Goal: Task Accomplishment & Management: Complete application form

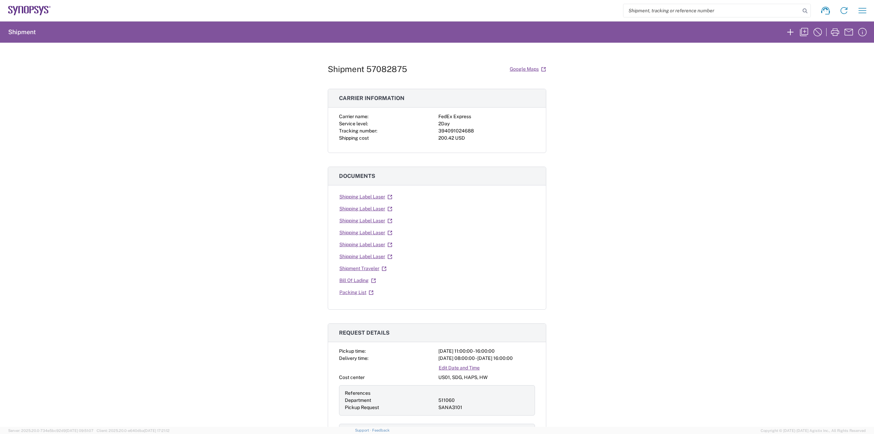
scroll to position [1, 0]
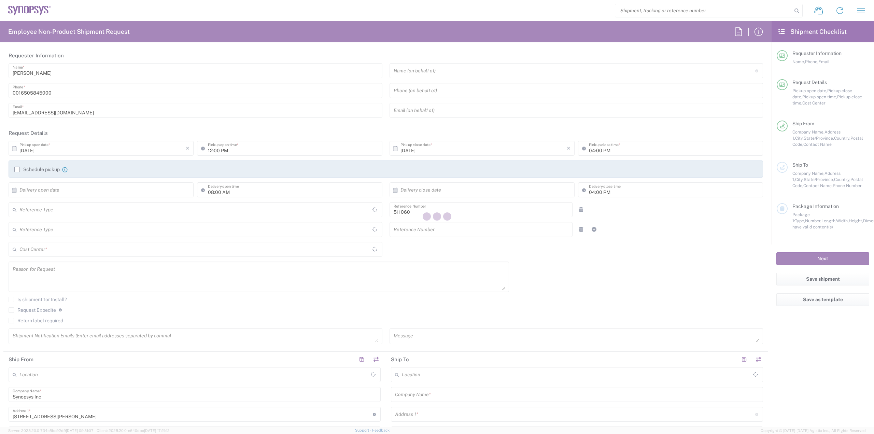
type input "Department"
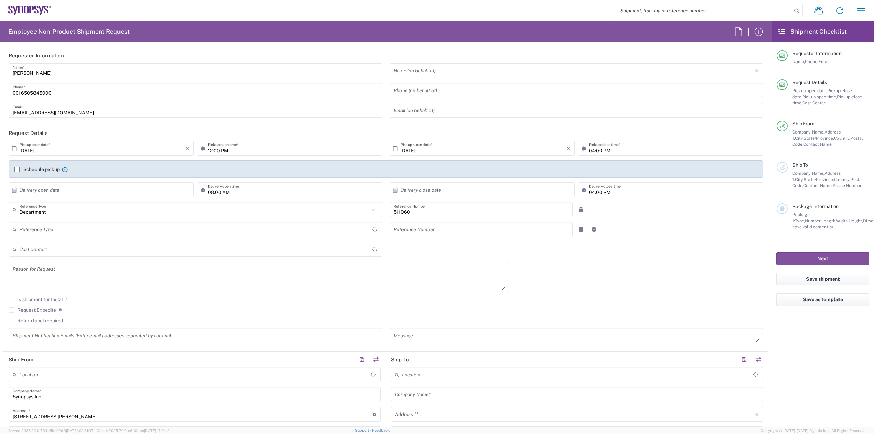
type input "US01, SDG, HAPS, HW 511060"
type input "Delivered at Place"
type input "United States"
type input "California"
type input "United States"
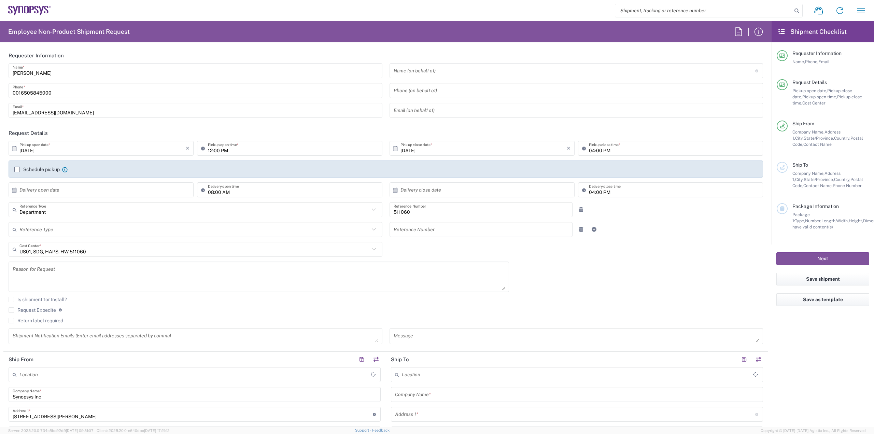
type input "La Jolla US2D"
click at [16, 168] on label "Schedule pickup" at bounding box center [36, 169] width 45 height 5
click at [17, 169] on input "Schedule pickup" at bounding box center [17, 169] width 0 height 0
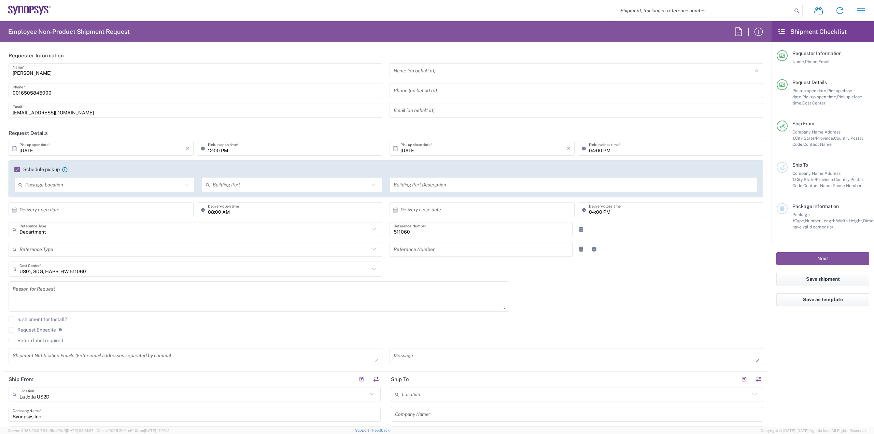
click at [119, 210] on input "text" at bounding box center [102, 210] width 166 height 12
click at [80, 262] on span "13" at bounding box center [83, 262] width 10 height 10
type input "10/13/2025"
click at [432, 210] on input "text" at bounding box center [483, 210] width 166 height 12
click at [458, 262] on span "13" at bounding box center [461, 262] width 10 height 10
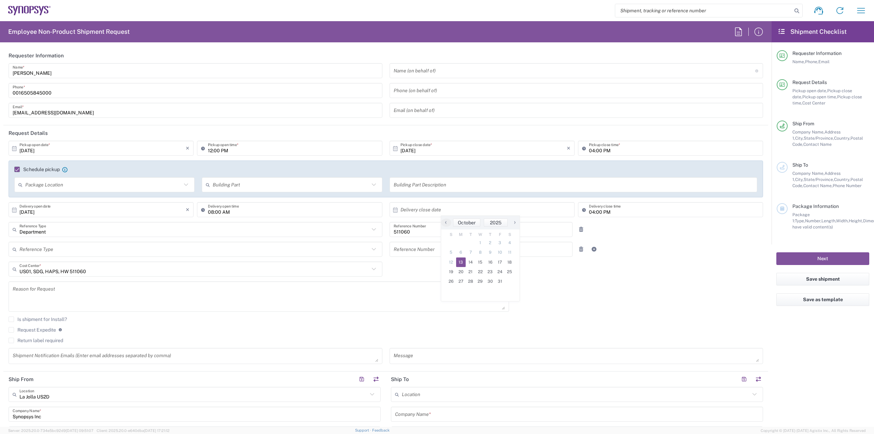
type input "10/13/2025"
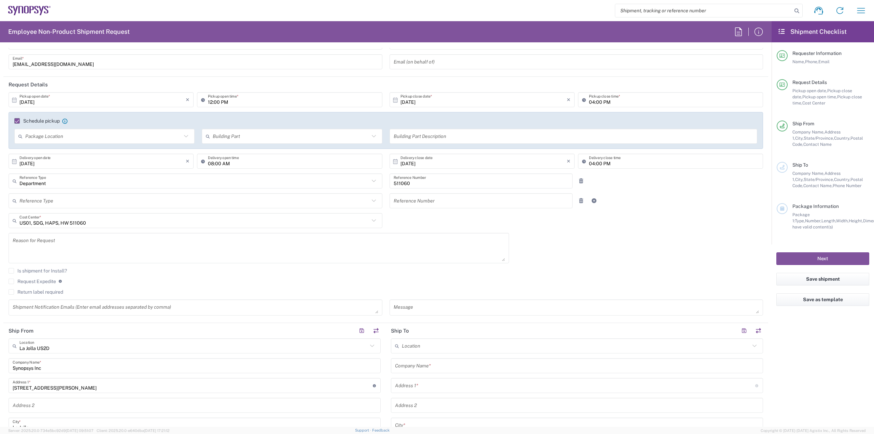
scroll to position [137, 0]
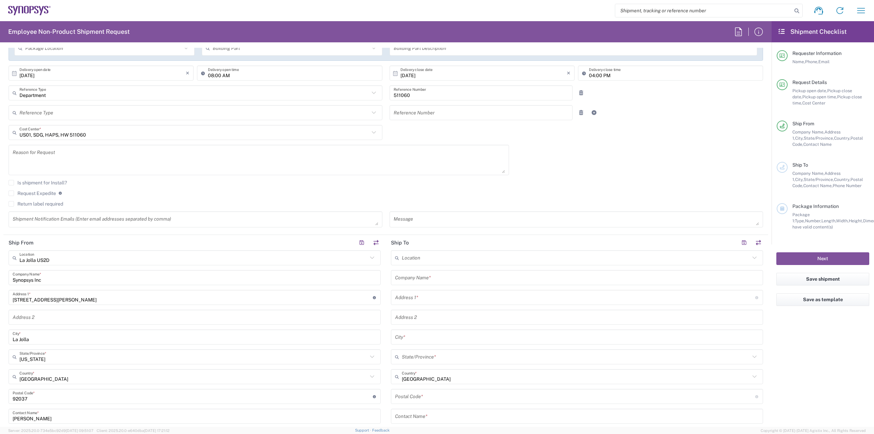
click at [220, 219] on textarea at bounding box center [196, 219] width 366 height 12
click at [65, 215] on textarea at bounding box center [196, 219] width 366 height 12
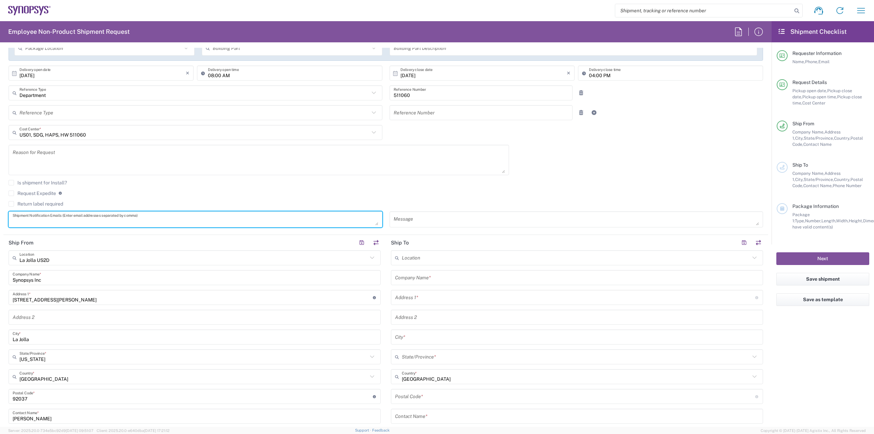
paste textarea "rmethuku@synopsys.com"
type textarea "rmethuku@synopsys.com, nealp@synopsys.com"
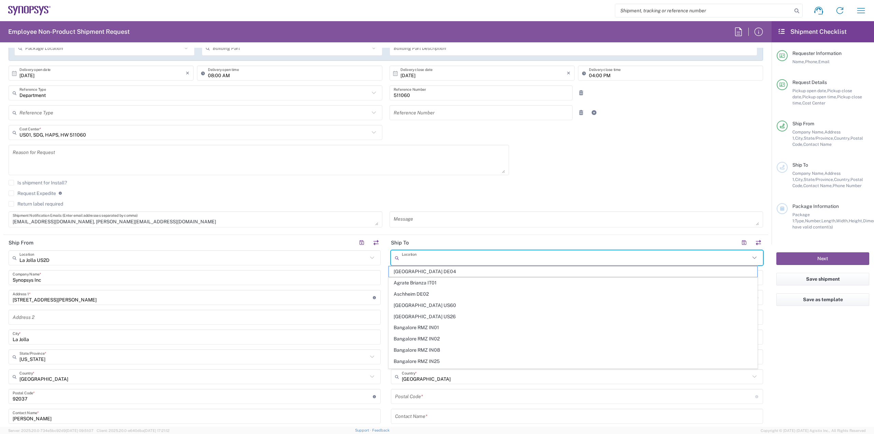
click at [436, 257] on input "text" at bounding box center [576, 258] width 348 height 12
type input "s"
type input "a"
type input "6"
type input "u"
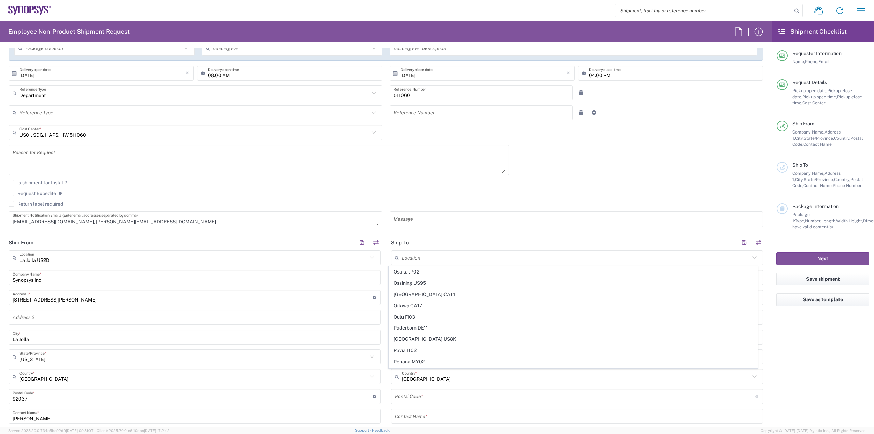
scroll to position [1174, 0]
click at [382, 261] on main "La Jolla US2D Location La Jolla US2D Aachen DE04 Agrate Brianza IT01 Aschheim D…" at bounding box center [194, 374] width 382 height 248
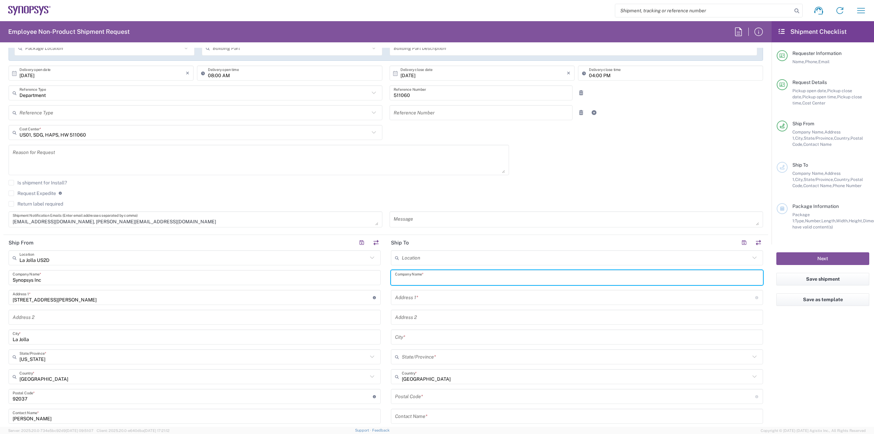
click at [437, 276] on input "text" at bounding box center [577, 278] width 364 height 12
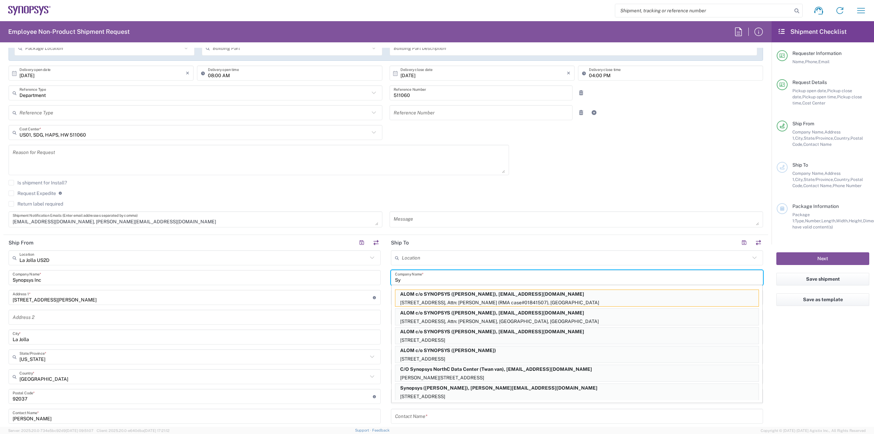
type input "S"
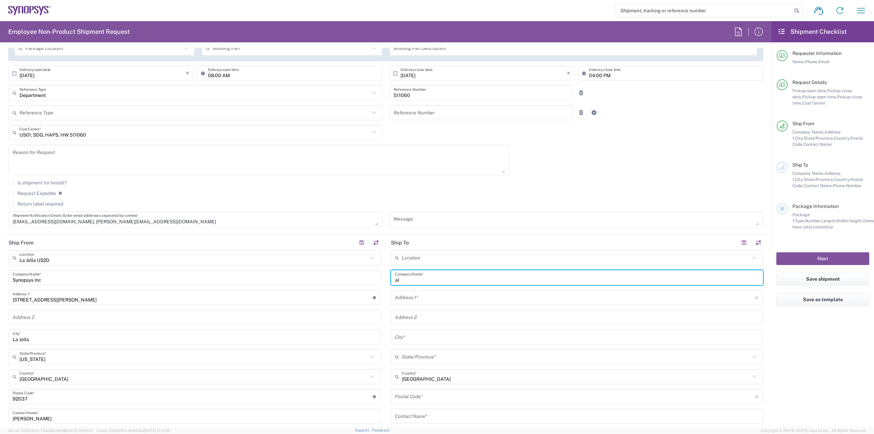
type input "a"
type input "6"
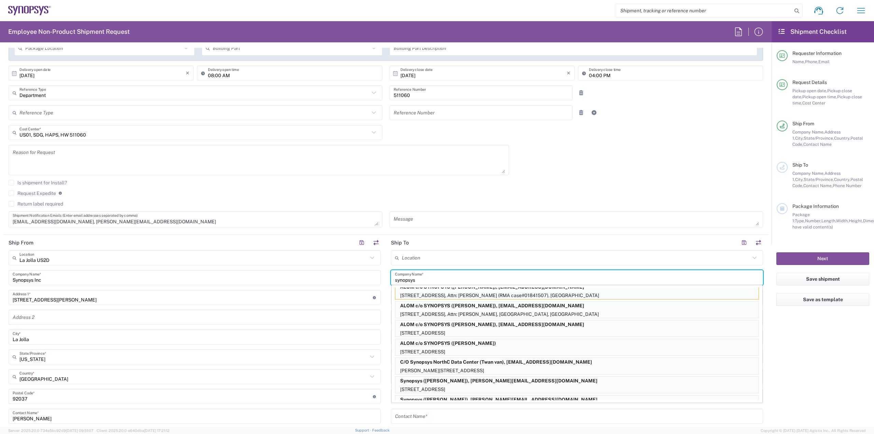
scroll to position [0, 0]
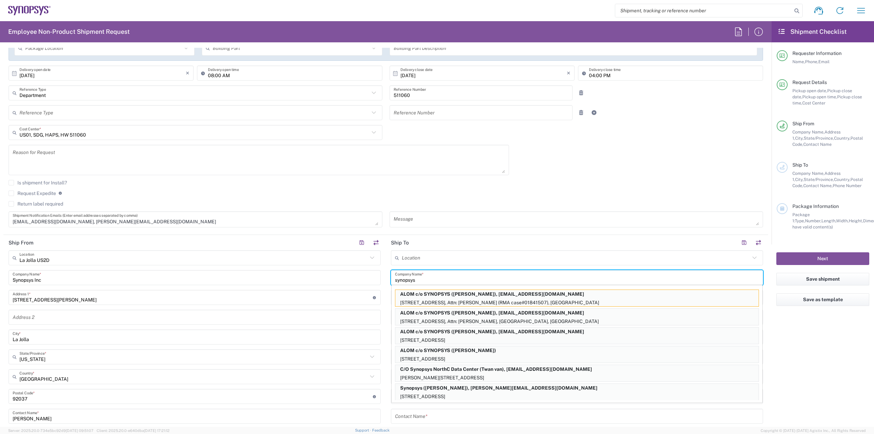
type input "synopsys"
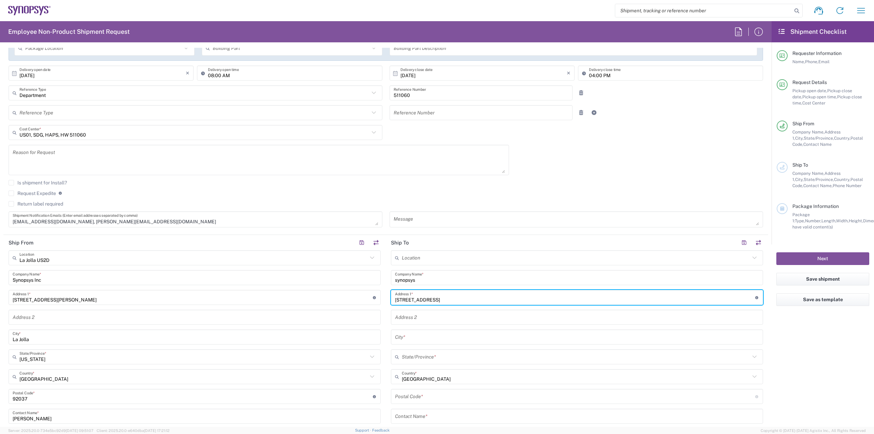
type input "675 Almanor Ave"
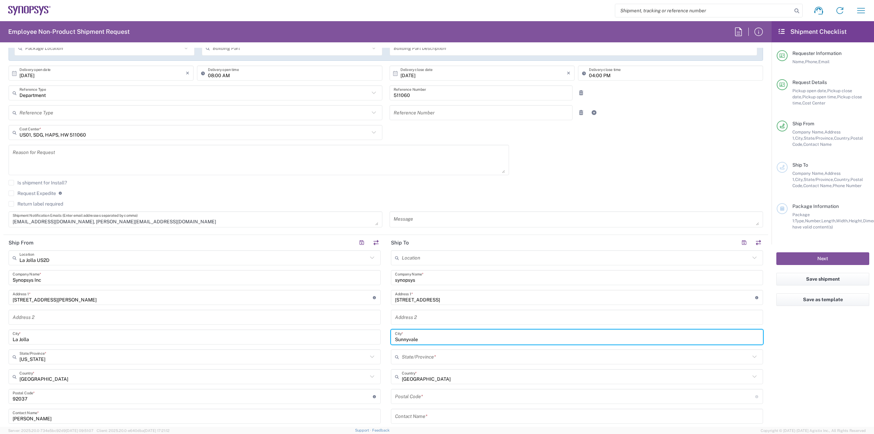
type input "Sunnyvale"
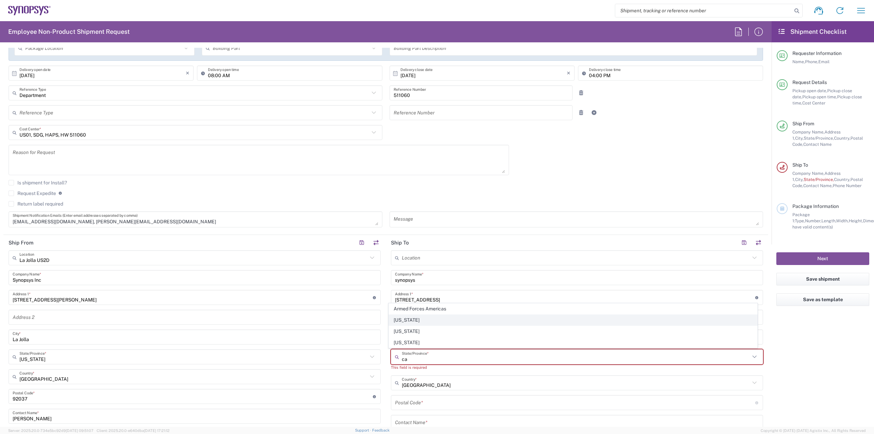
click at [417, 324] on span "California" at bounding box center [573, 320] width 368 height 11
type input "California"
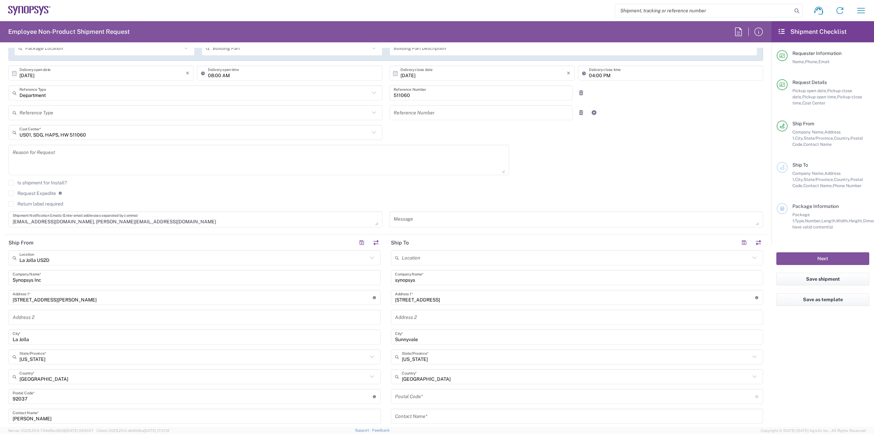
click at [435, 395] on input "undefined" at bounding box center [575, 396] width 360 height 12
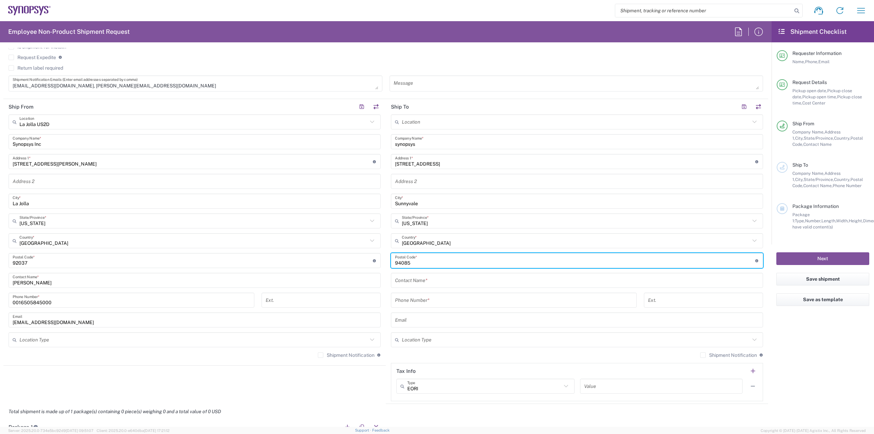
scroll to position [273, 0]
type input "94085"
click at [443, 280] on input "text" at bounding box center [577, 280] width 364 height 12
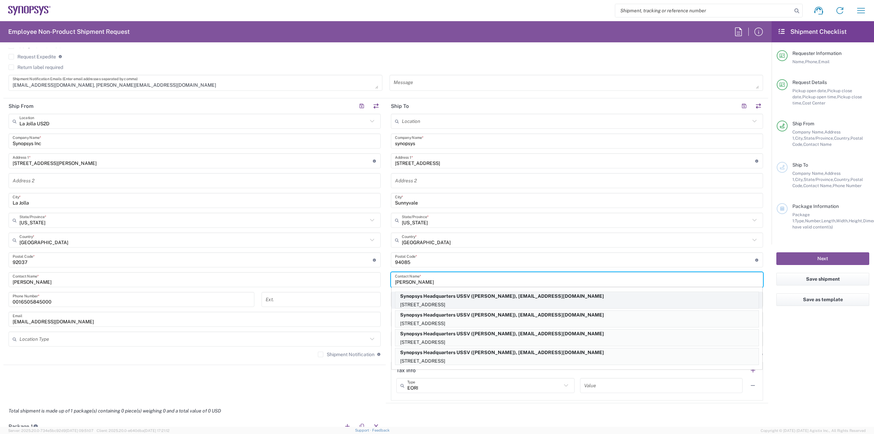
type input "Rajkumar Methuku"
click at [496, 299] on p "Synopsys Headquarters USSV (Rajkumar Methuku), rmethuku@synopsys.com" at bounding box center [576, 296] width 363 height 9
type input "Synopsys Headquarters USSV"
type input "California"
type input "650.417.1843"
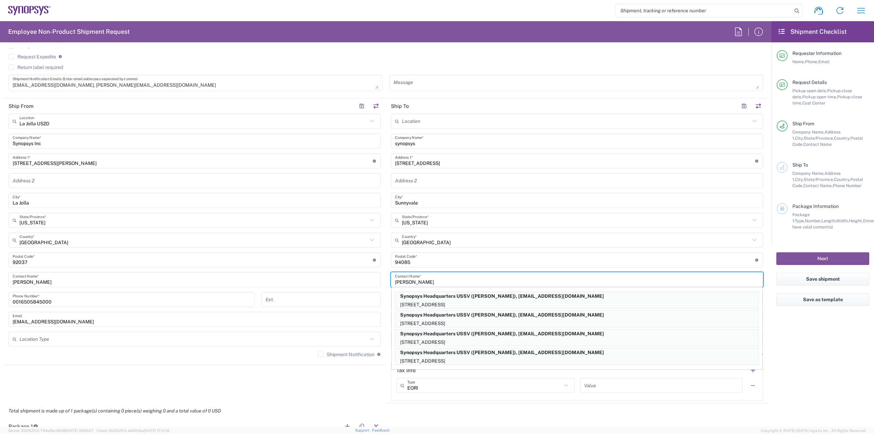
type input "rmethuku@synopsys.com"
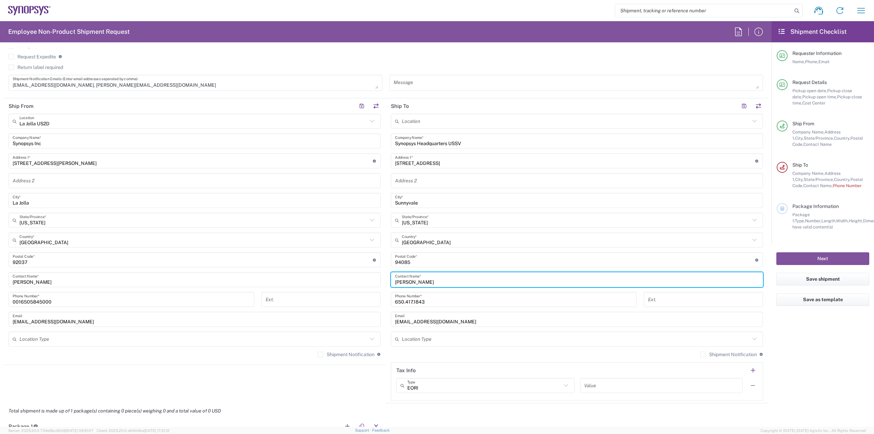
click at [467, 338] on input "text" at bounding box center [576, 339] width 348 height 12
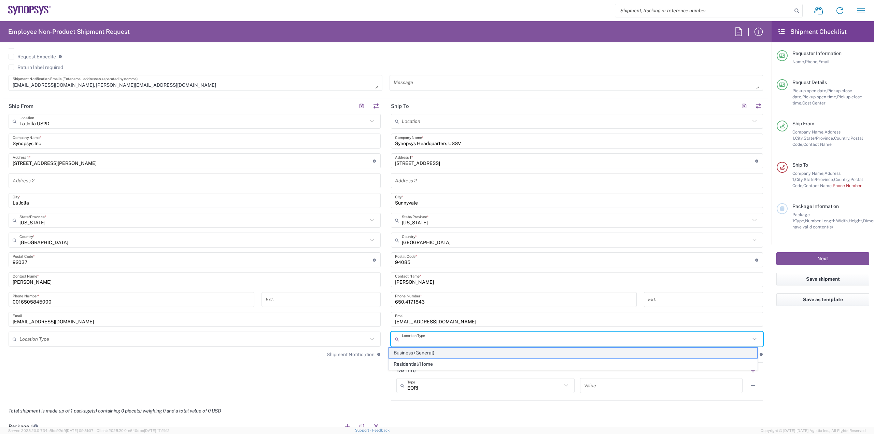
click at [406, 353] on span "Business (General)" at bounding box center [573, 352] width 368 height 11
type input "Business (General)"
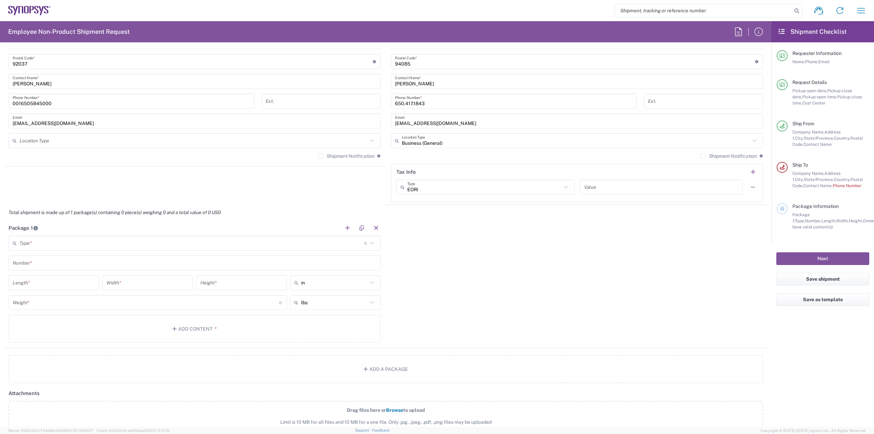
scroll to position [478, 0]
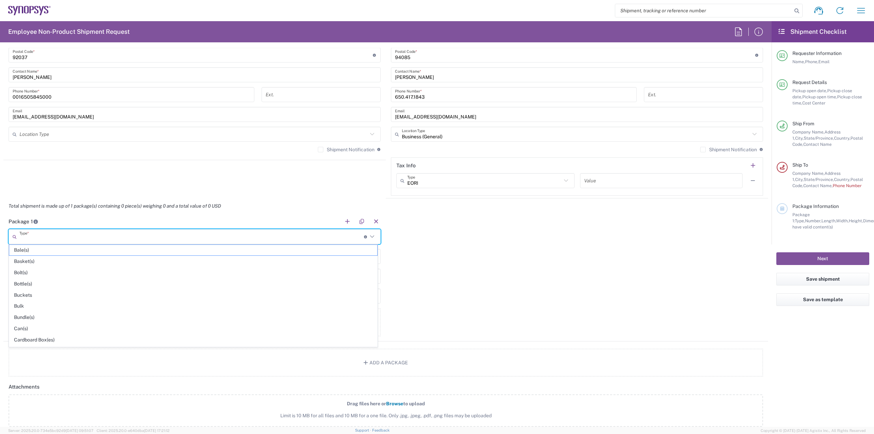
click at [42, 234] on input "text" at bounding box center [191, 237] width 344 height 12
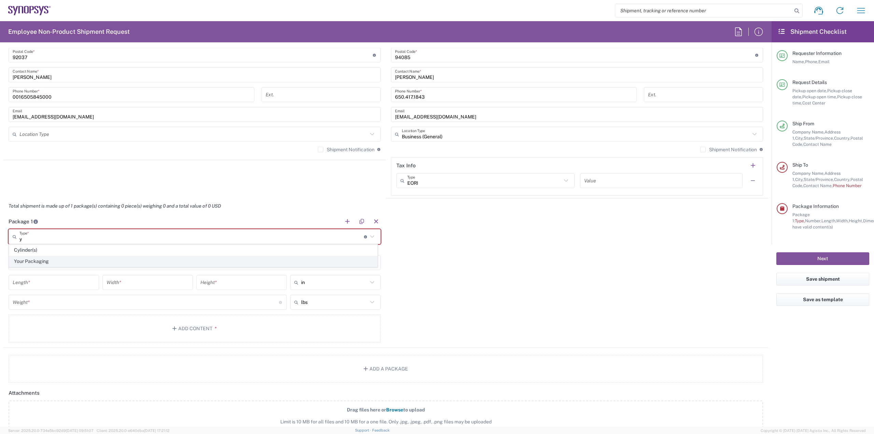
click at [49, 263] on span "Your Packaging" at bounding box center [193, 261] width 368 height 11
type input "Your Packaging"
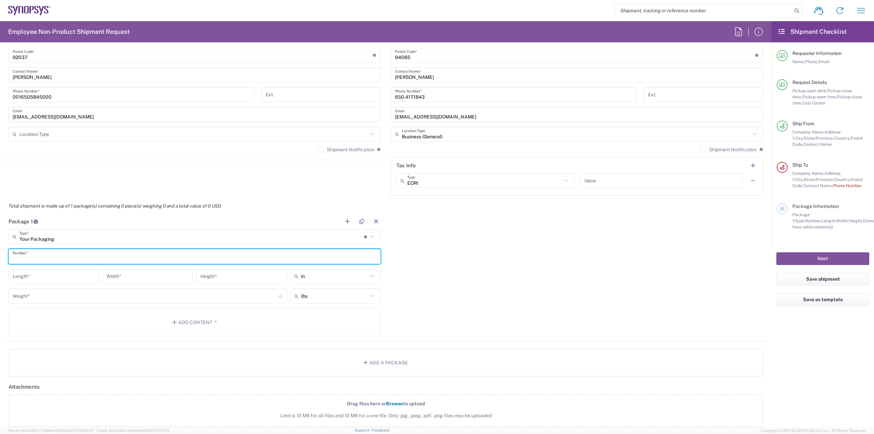
click at [100, 254] on input "text" at bounding box center [195, 257] width 364 height 12
type input "1"
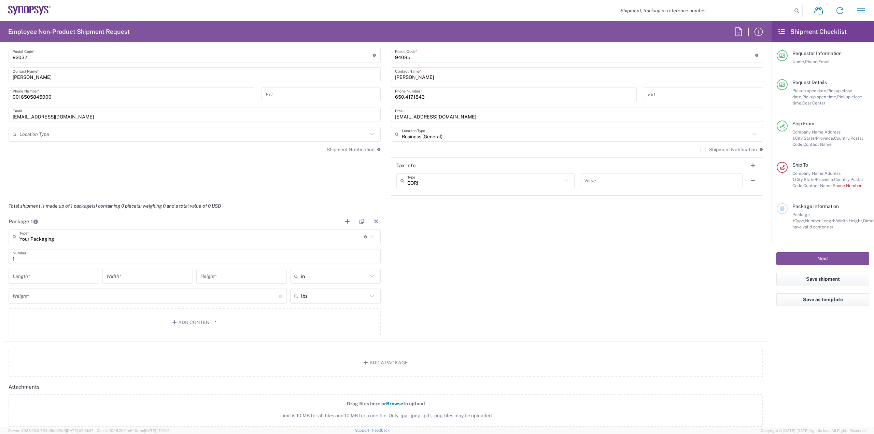
click at [431, 273] on div "Package 1 Your Packaging Type * Material used to package goods Cylinder(s) Your…" at bounding box center [385, 278] width 764 height 128
click at [77, 274] on input "number" at bounding box center [54, 276] width 82 height 12
type input "12"
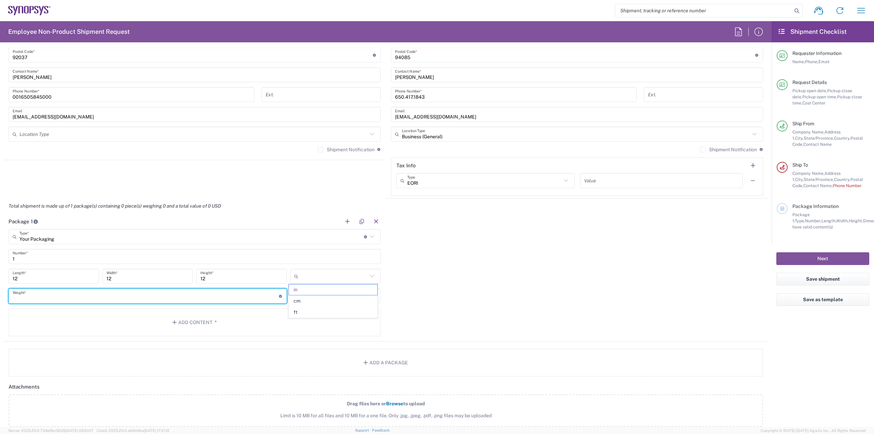
click at [86, 296] on input "number" at bounding box center [146, 296] width 266 height 12
type input "in"
type input "9"
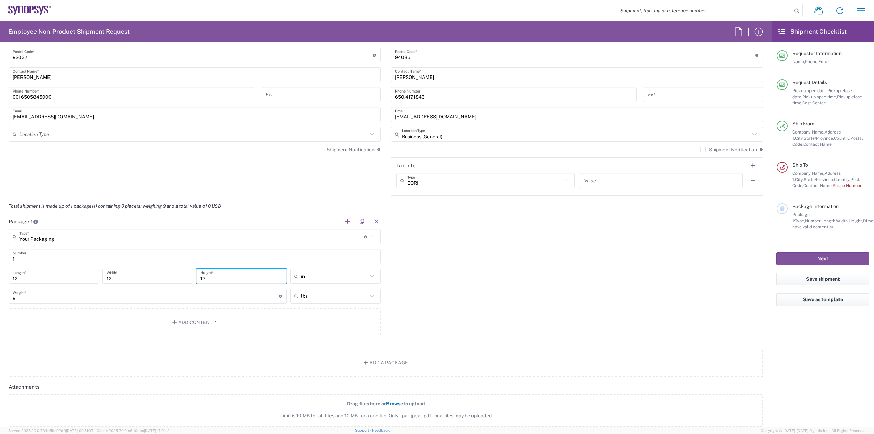
drag, startPoint x: 221, startPoint y: 278, endPoint x: 189, endPoint y: 280, distance: 32.1
click at [189, 280] on div "12 Length * 12 Width * 12 Height * in in cm ft" at bounding box center [194, 279] width 375 height 20
type input "8"
click at [522, 291] on div "Package 1 Your Packaging Type * Material used to package goods Cylinder(s) Your…" at bounding box center [385, 278] width 764 height 128
click at [170, 319] on button "Add Content *" at bounding box center [195, 322] width 372 height 28
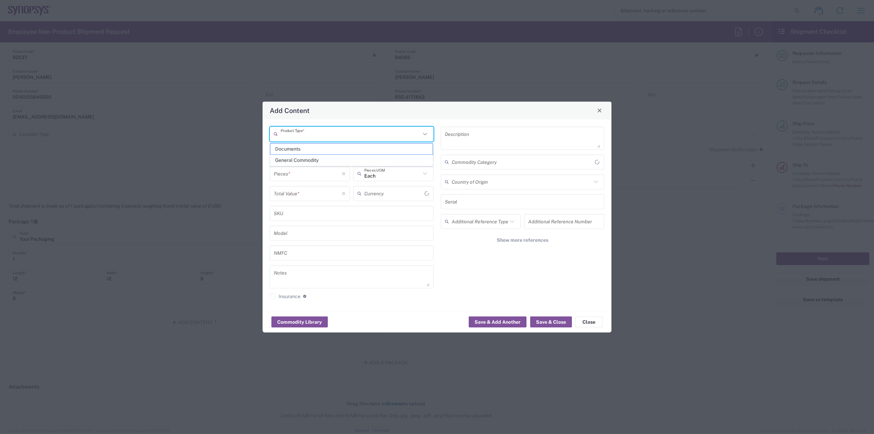
type input "US Dollar"
click at [320, 132] on input "text" at bounding box center [351, 134] width 140 height 12
click at [319, 160] on span "General Commodity" at bounding box center [351, 160] width 162 height 11
type input "General Commodity"
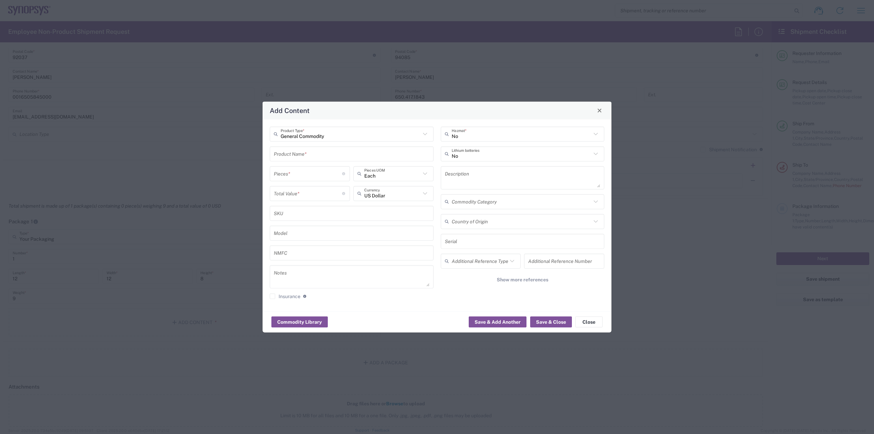
click at [316, 156] on input "text" at bounding box center [352, 154] width 156 height 12
type input "HC3 cables"
click at [308, 175] on input "number" at bounding box center [308, 174] width 68 height 12
type input "12"
click at [316, 196] on input "number" at bounding box center [308, 193] width 68 height 12
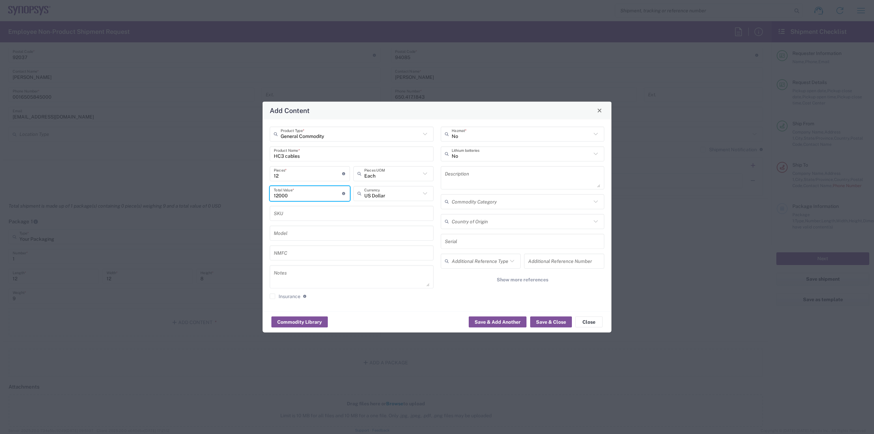
type input "12000"
click at [608, 202] on div "No Hazmat * No Lithium batteries Description Commodity Category Country of Orig…" at bounding box center [522, 214] width 171 height 177
click at [559, 321] on button "Save & Close" at bounding box center [551, 321] width 42 height 11
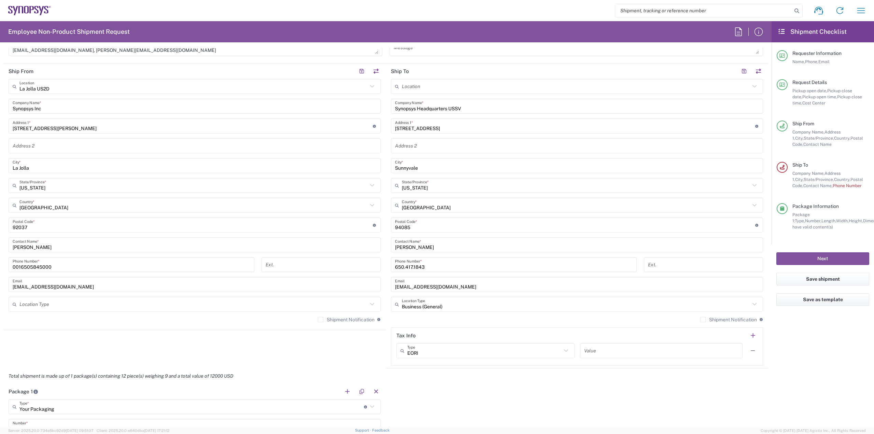
scroll to position [307, 0]
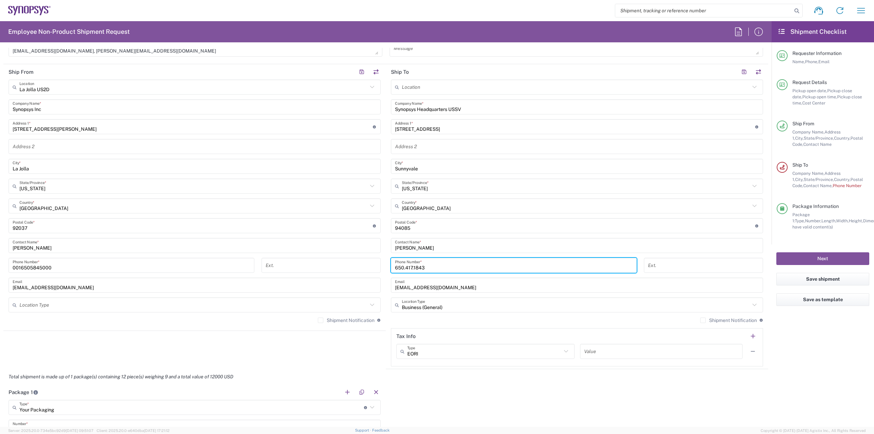
click at [470, 265] on input "650.417.1843" at bounding box center [514, 265] width 238 height 12
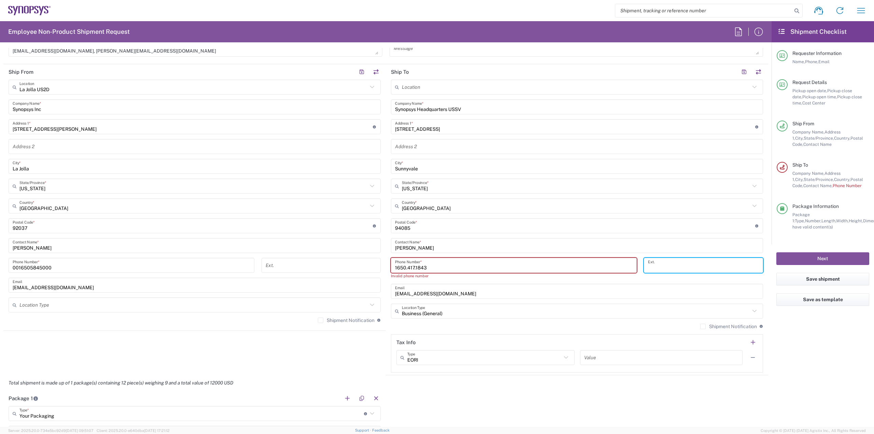
drag, startPoint x: 393, startPoint y: 266, endPoint x: 397, endPoint y: 274, distance: 8.7
click at [395, 266] on input "1650.417.1843" at bounding box center [514, 265] width 238 height 12
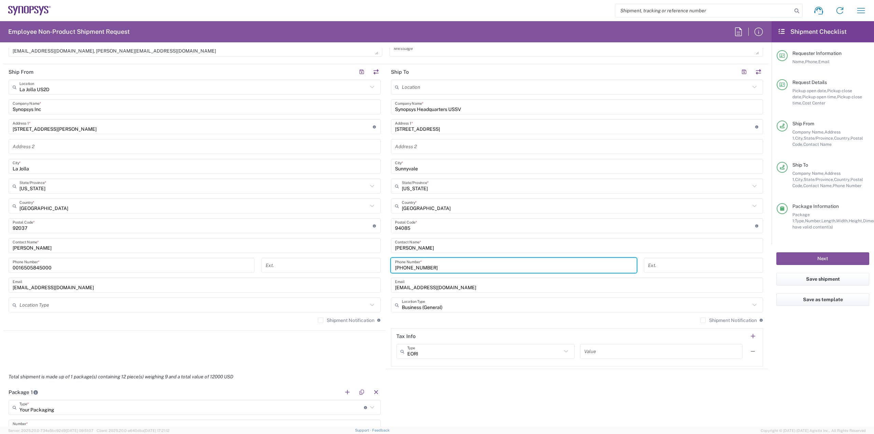
type input "1-650-417-1843"
click at [677, 261] on input "tel" at bounding box center [703, 265] width 111 height 12
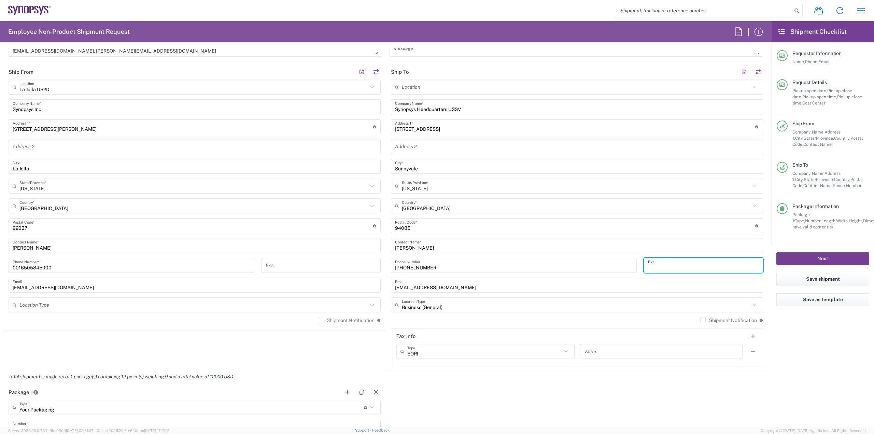
click at [828, 260] on button "Next" at bounding box center [822, 258] width 93 height 13
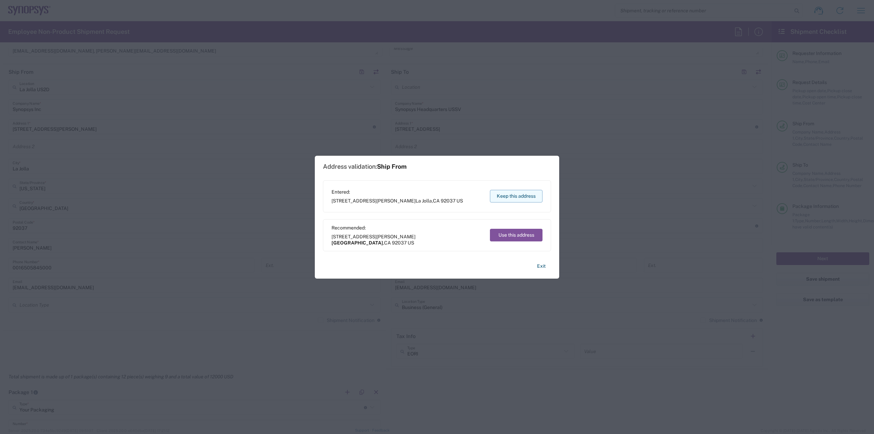
click at [513, 198] on button "Keep this address" at bounding box center [516, 196] width 53 height 13
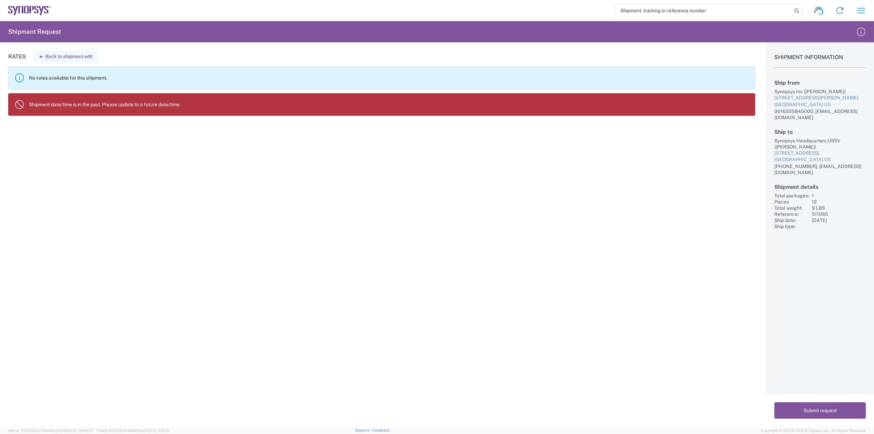
click at [55, 55] on button "Back to shipment edit" at bounding box center [66, 57] width 64 height 12
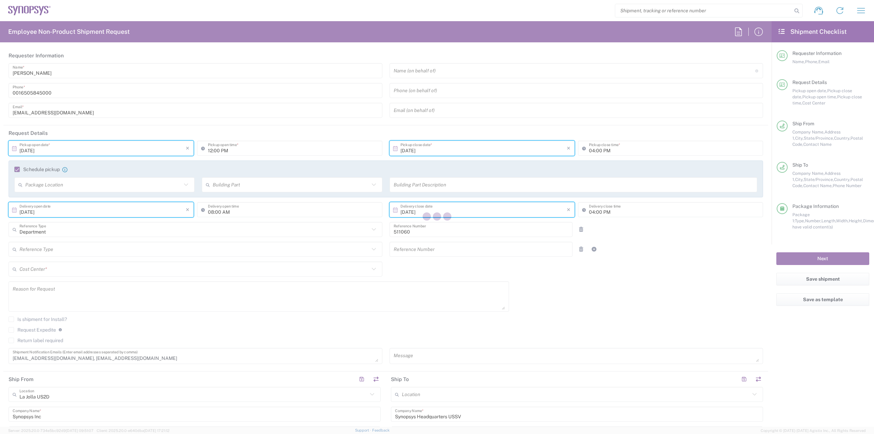
type input "California"
type input "US01, SDG, HAPS, HW 511060"
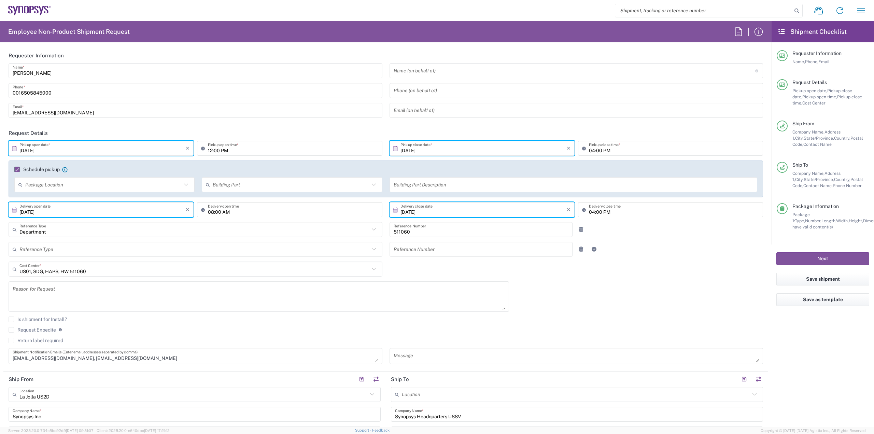
type input "Your Packaging"
click at [250, 148] on input "12:00 PM" at bounding box center [293, 148] width 170 height 12
type input "01:00 PM"
click at [827, 260] on button "Next" at bounding box center [822, 258] width 93 height 13
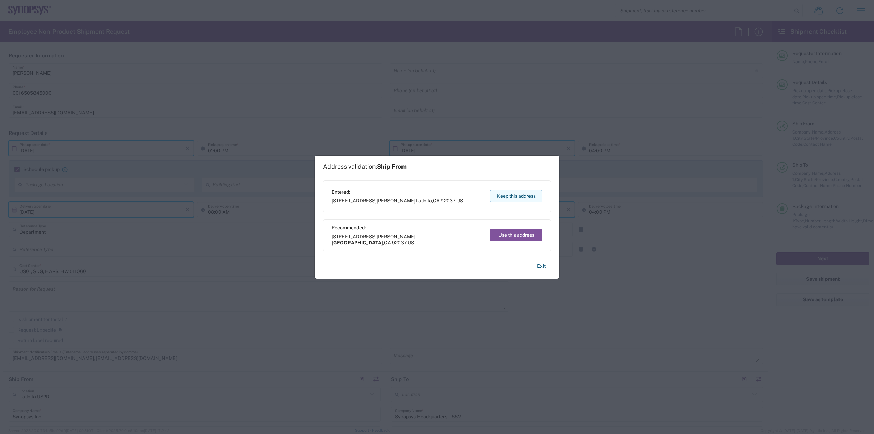
click at [526, 198] on button "Keep this address" at bounding box center [516, 196] width 53 height 13
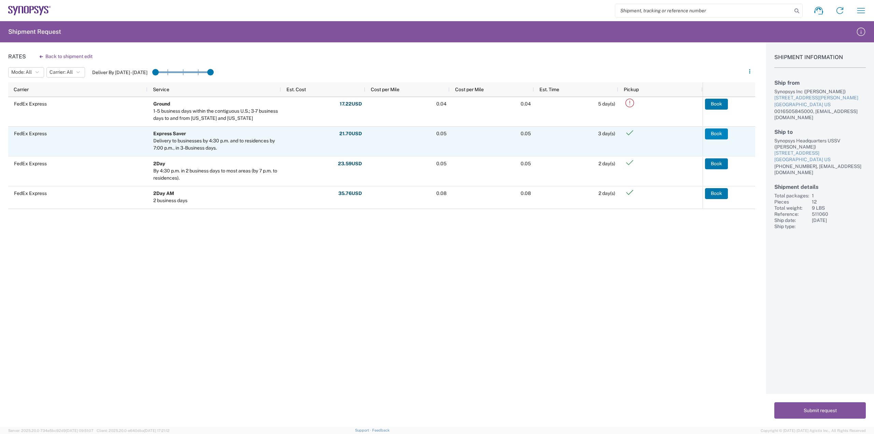
click at [715, 133] on button "Book" at bounding box center [716, 133] width 23 height 11
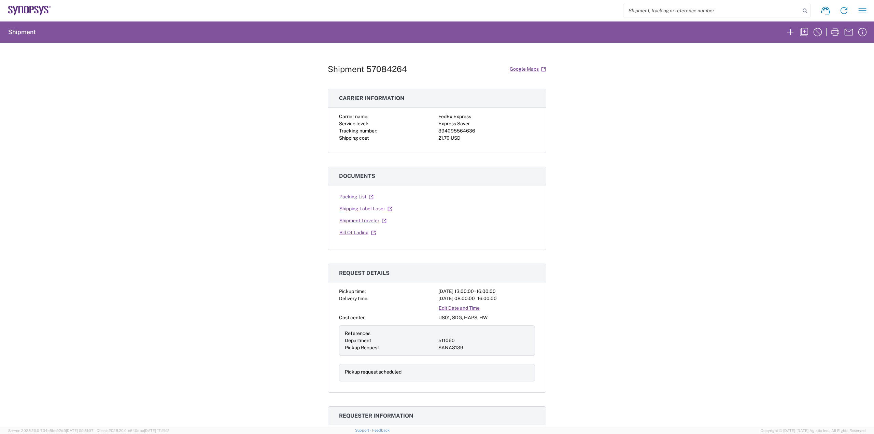
drag, startPoint x: 373, startPoint y: 206, endPoint x: 393, endPoint y: 209, distance: 20.6
click at [373, 206] on link "Shipping Label Laser" at bounding box center [366, 209] width 54 height 12
